Goal: Obtain resource: Obtain resource

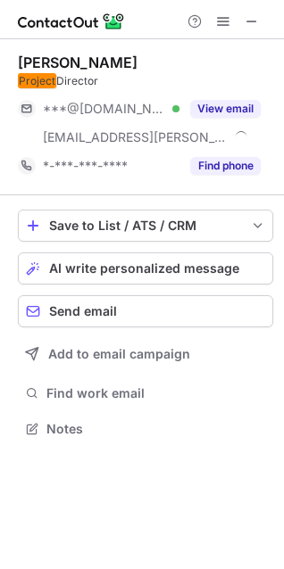
scroll to position [417, 284]
click at [251, 28] on span at bounding box center [251, 21] width 14 height 14
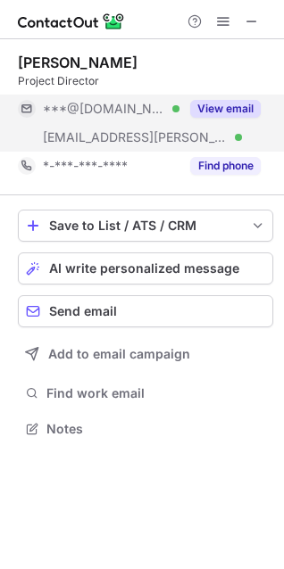
click at [218, 116] on button "View email" at bounding box center [225, 109] width 70 height 18
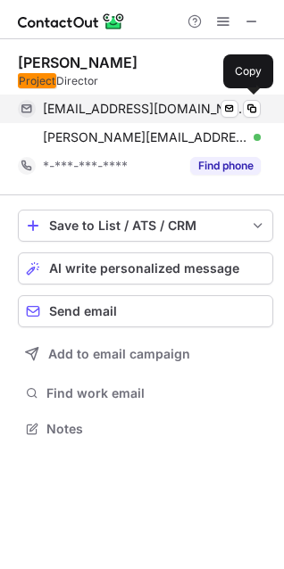
click at [100, 109] on span "claing677@gmail.com" at bounding box center [145, 109] width 204 height 16
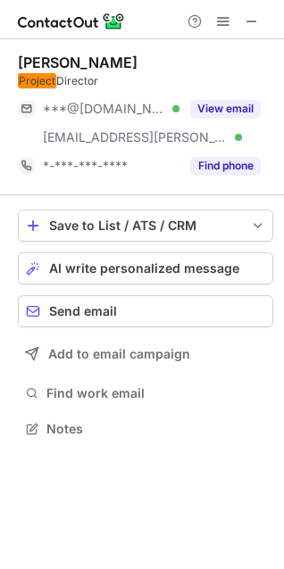
scroll to position [417, 284]
